Goal: Information Seeking & Learning: Learn about a topic

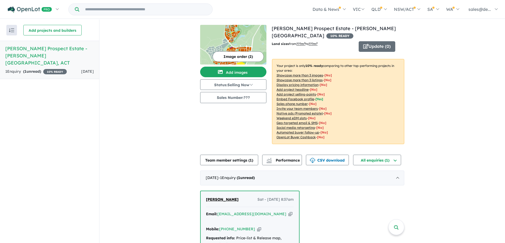
scroll to position [39, 0]
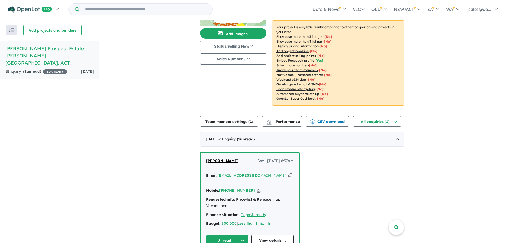
click at [257, 188] on icon "button" at bounding box center [259, 191] width 4 height 6
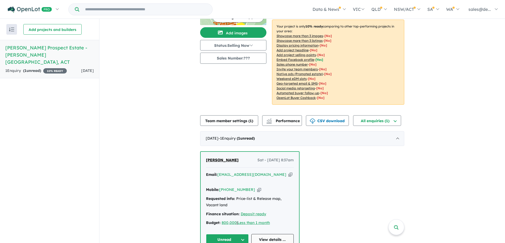
click at [272, 234] on link "View details ..." at bounding box center [272, 239] width 43 height 11
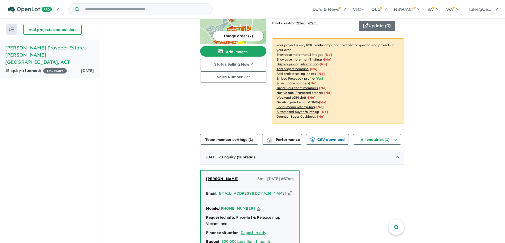
scroll to position [0, 0]
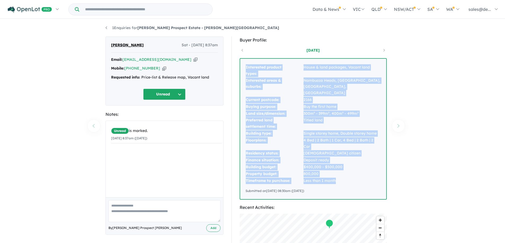
drag, startPoint x: 340, startPoint y: 168, endPoint x: 228, endPoint y: 65, distance: 152.8
click at [228, 65] on div "Buyer Profile: [DATE] Interested product types: House & land packages, Vacant l…" at bounding box center [315, 212] width 176 height 350
copy tbody "Interested product types: House & land packages, Vacant land Interested areas &…"
click at [349, 86] on td "Nambucca Heads, [GEOGRAPHIC_DATA], [GEOGRAPHIC_DATA], [GEOGRAPHIC_DATA]" at bounding box center [342, 86] width 78 height 19
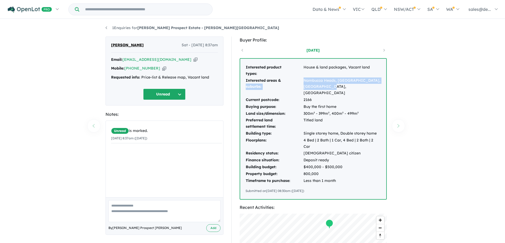
drag, startPoint x: 340, startPoint y: 87, endPoint x: 294, endPoint y: 81, distance: 46.4
click at [294, 81] on tr "Interested areas & suburbs: [GEOGRAPHIC_DATA], [GEOGRAPHIC_DATA], [GEOGRAPHIC_D…" at bounding box center [312, 86] width 135 height 19
click at [333, 97] on td "2166" at bounding box center [342, 100] width 78 height 7
drag, startPoint x: 304, startPoint y: 81, endPoint x: 333, endPoint y: 82, distance: 28.4
click at [333, 82] on td "Nambucca Heads, [GEOGRAPHIC_DATA], [GEOGRAPHIC_DATA], [GEOGRAPHIC_DATA]" at bounding box center [342, 86] width 78 height 19
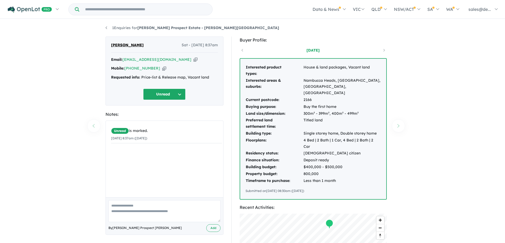
click at [340, 97] on td "2166" at bounding box center [342, 100] width 78 height 7
drag, startPoint x: 342, startPoint y: 101, endPoint x: 289, endPoint y: 100, distance: 52.2
click at [289, 104] on tr "Buying purpose: Buy the first home" at bounding box center [312, 107] width 135 height 7
click at [327, 117] on td "Titled land" at bounding box center [342, 123] width 78 height 13
drag, startPoint x: 304, startPoint y: 127, endPoint x: 376, endPoint y: 127, distance: 71.8
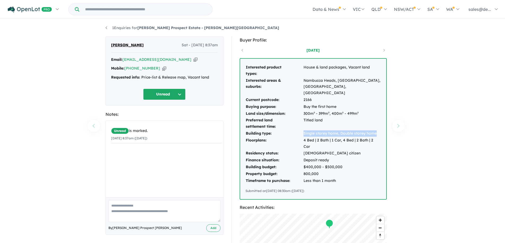
click at [376, 130] on td "Single storey home, Double storey home" at bounding box center [342, 133] width 78 height 7
copy td "Single storey home, Double storey home"
drag, startPoint x: 311, startPoint y: 135, endPoint x: 379, endPoint y: 132, distance: 68.1
click at [379, 137] on td "4 Bed | 2 Bath | 1 Car, 4 Bed | 2 Bath | 2 Car" at bounding box center [342, 143] width 78 height 13
click at [328, 171] on td "800,000" at bounding box center [342, 174] width 78 height 7
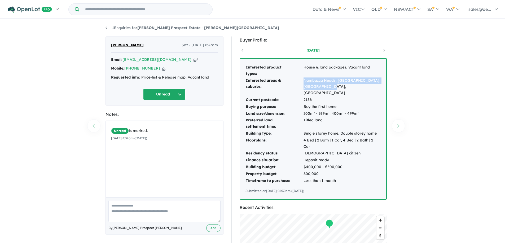
drag, startPoint x: 305, startPoint y: 81, endPoint x: 340, endPoint y: 86, distance: 35.4
click at [340, 86] on td "Nambucca Heads, Hunter Region, Canberra, Googong" at bounding box center [342, 86] width 78 height 19
copy td "Nambucca Heads, Hunter Region, Canberra, Googong"
click at [325, 104] on td "Buy the first home" at bounding box center [342, 107] width 78 height 7
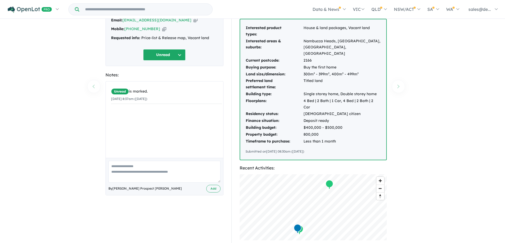
scroll to position [26, 0]
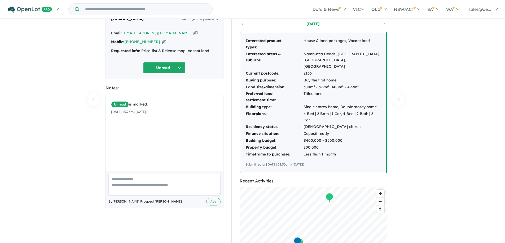
click at [168, 64] on button "Unread" at bounding box center [164, 67] width 42 height 11
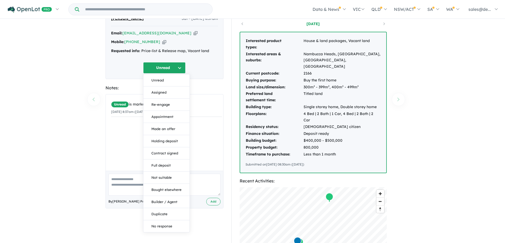
click at [45, 102] on div "1 Enquiries for Denman Prospect Estate - Denman Prospect Previous enquiry Next …" at bounding box center [252, 105] width 505 height 225
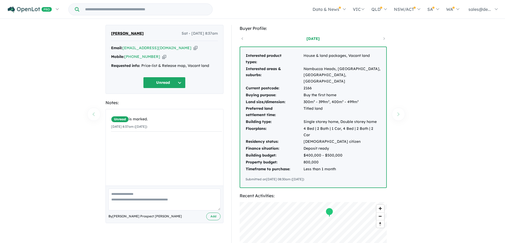
scroll to position [0, 0]
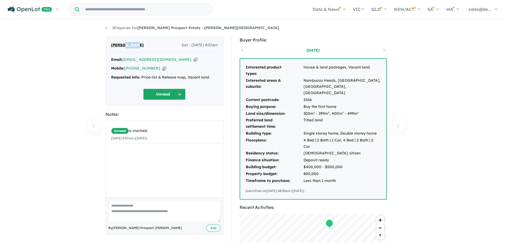
drag, startPoint x: 139, startPoint y: 43, endPoint x: 123, endPoint y: 44, distance: 15.4
click at [123, 44] on div "Cindy Huynh Sat - 13/09/2025, 8:37am" at bounding box center [164, 47] width 107 height 11
copy span "Huynh"
drag, startPoint x: 110, startPoint y: 43, endPoint x: 121, endPoint y: 43, distance: 11.4
click at [121, 43] on div "Cindy Huynh Sat - 13/09/2025, 8:37am Email: chuynhjames@gmail.com Copied! Mobil…" at bounding box center [164, 71] width 118 height 69
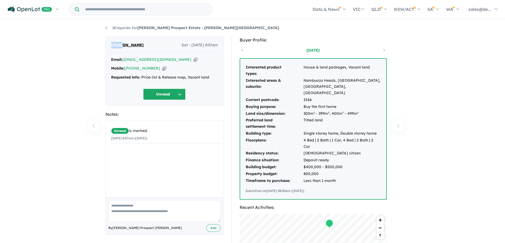
copy span "Cindy"
